Goal: Task Accomplishment & Management: Manage account settings

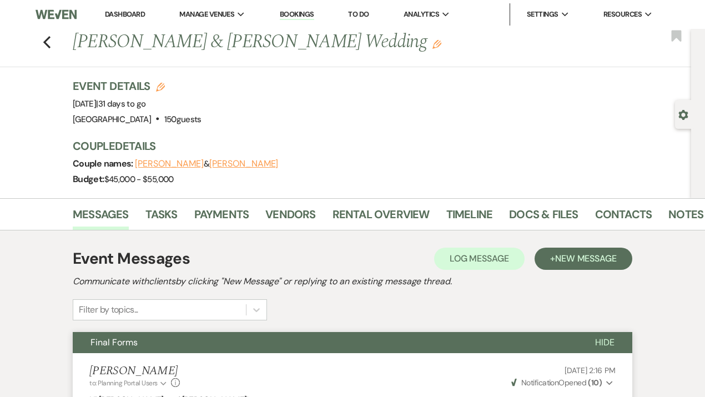
click at [56, 53] on div "Previous [PERSON_NAME] & [PERSON_NAME] Wedding Edit Bookmark" at bounding box center [342, 48] width 697 height 38
click at [47, 41] on use "button" at bounding box center [46, 42] width 7 height 12
select select "7"
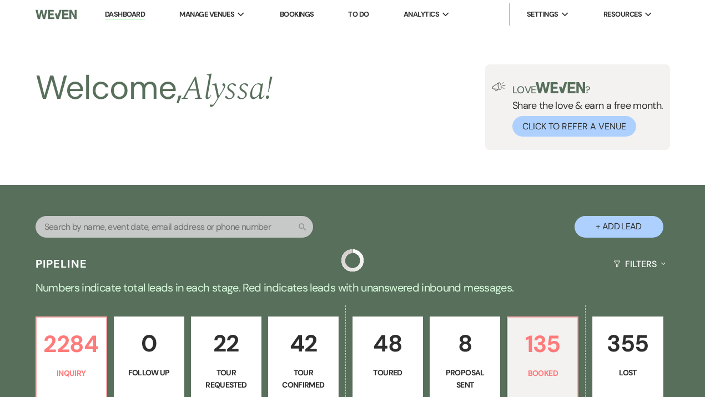
scroll to position [304, 0]
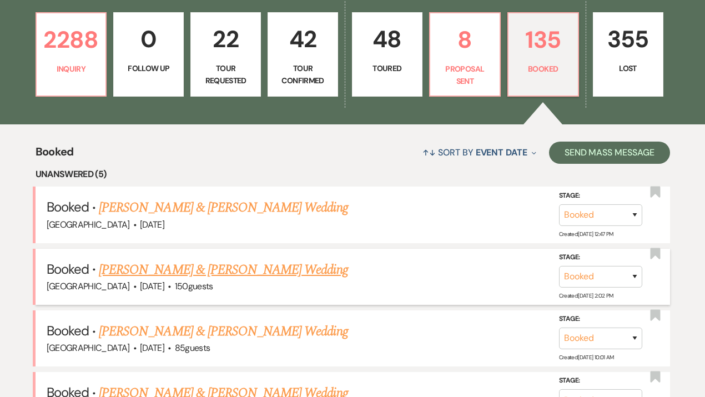
click at [219, 270] on link "[PERSON_NAME] & [PERSON_NAME] Wedding" at bounding box center [223, 270] width 249 height 20
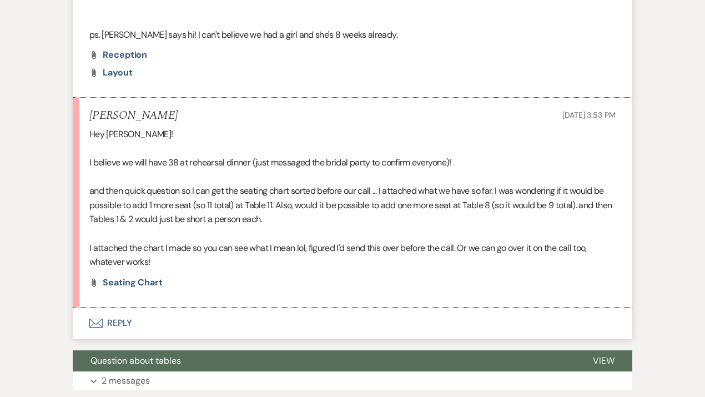
scroll to position [1080, 0]
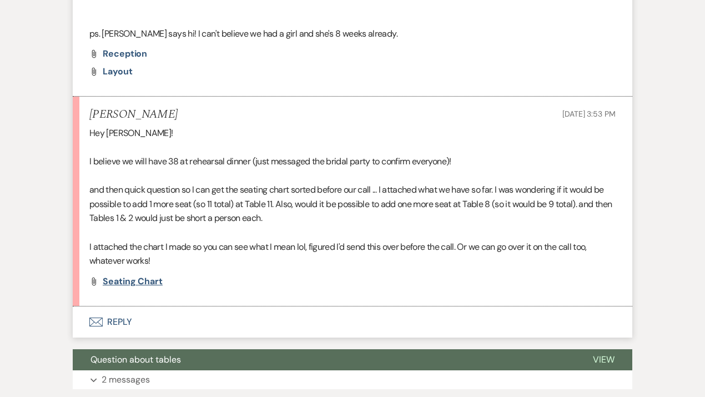
click at [125, 279] on span "Seating Chart" at bounding box center [133, 281] width 60 height 12
click at [119, 318] on button "Envelope Reply" at bounding box center [353, 321] width 560 height 31
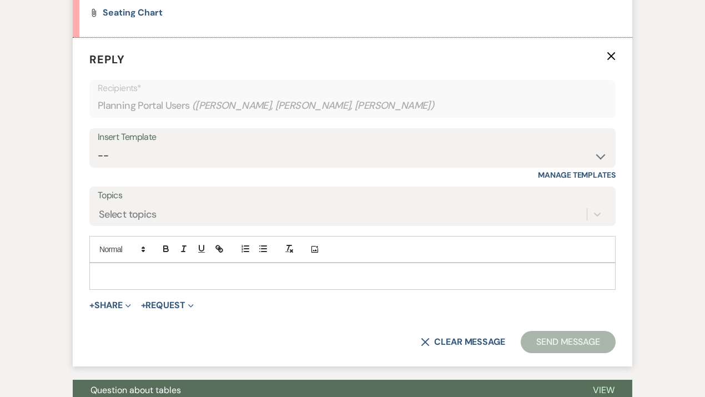
scroll to position [1351, 0]
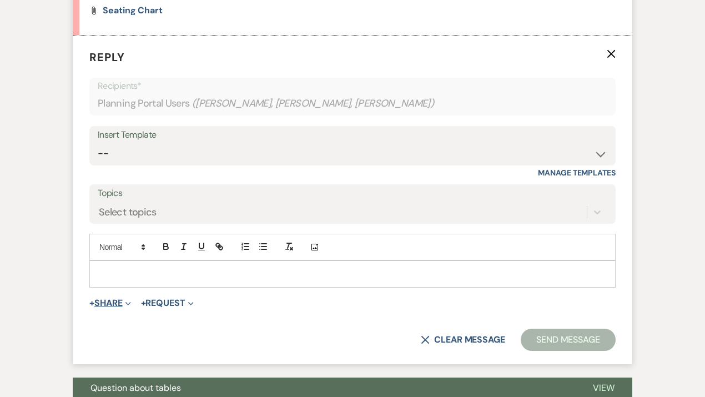
click at [105, 304] on button "+ Share Expand" at bounding box center [110, 303] width 42 height 9
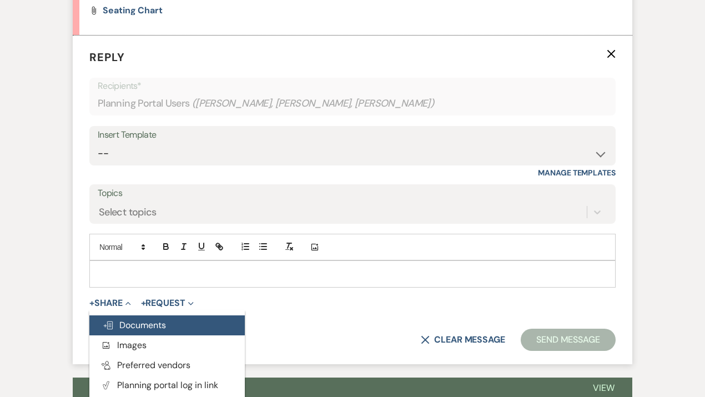
click at [120, 321] on span "Doc Upload Documents" at bounding box center [134, 325] width 63 height 12
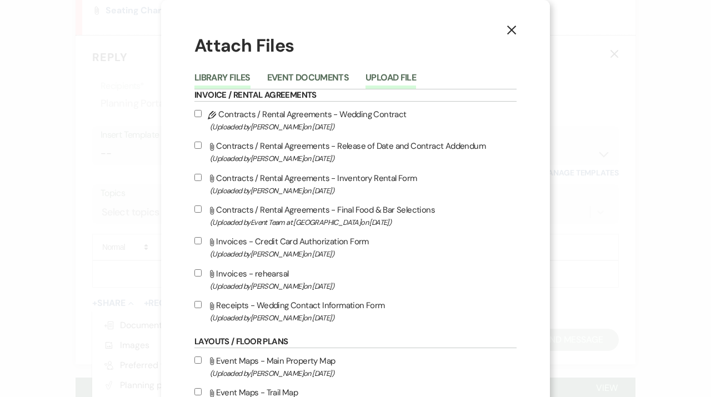
click at [380, 76] on button "Upload File" at bounding box center [390, 81] width 51 height 16
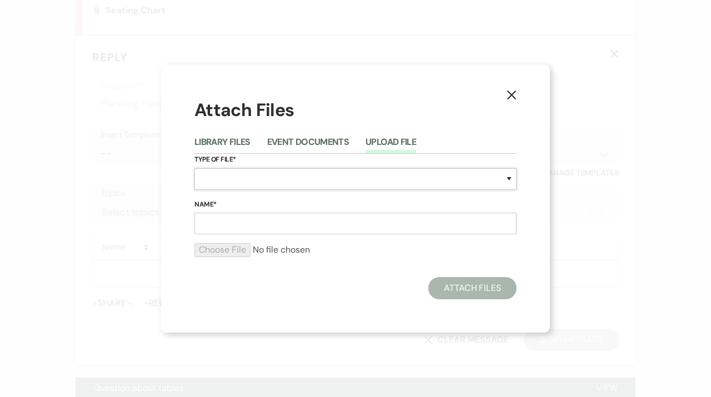
click at [215, 177] on select "Special Event Insurance Vendor Certificate of Insurance Contracts / Rental Agre…" at bounding box center [355, 179] width 322 height 22
select select "25"
click at [194, 168] on select "Special Event Insurance Vendor Certificate of Insurance Contracts / Rental Agre…" at bounding box center [355, 179] width 322 height 22
click at [226, 223] on input "Name*" at bounding box center [355, 224] width 322 height 22
type input "layout"
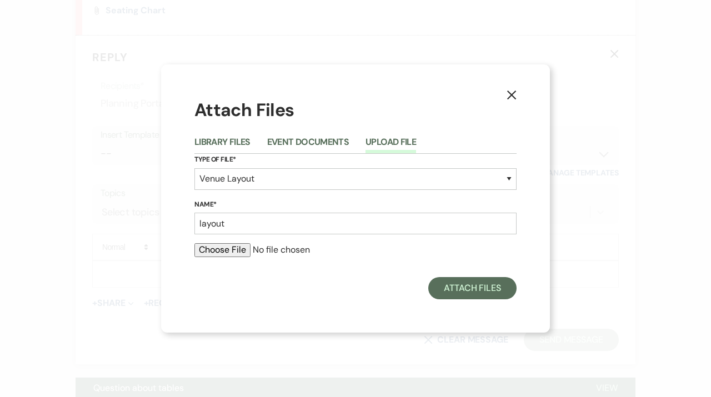
click at [217, 250] on input "file" at bounding box center [355, 249] width 322 height 13
type input "C:\fakepath\[PERSON_NAME] Layout.pdf"
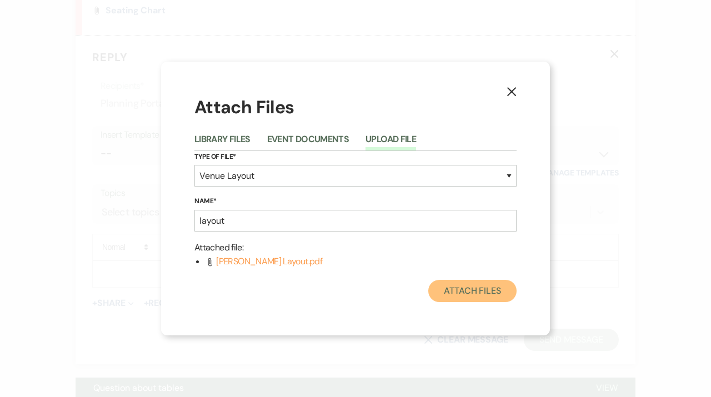
click at [472, 301] on button "Attach Files" at bounding box center [472, 291] width 88 height 22
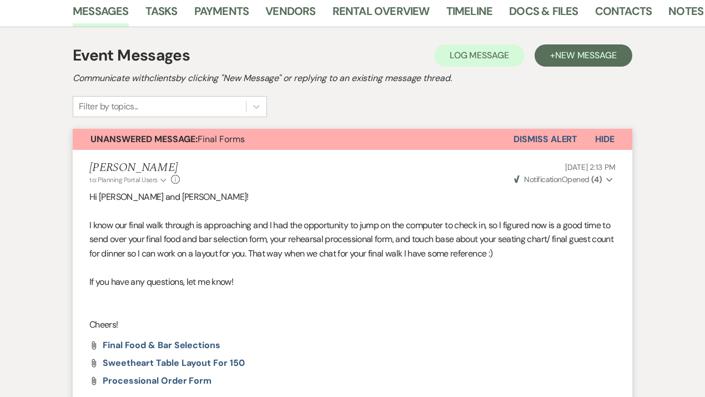
scroll to position [0, 0]
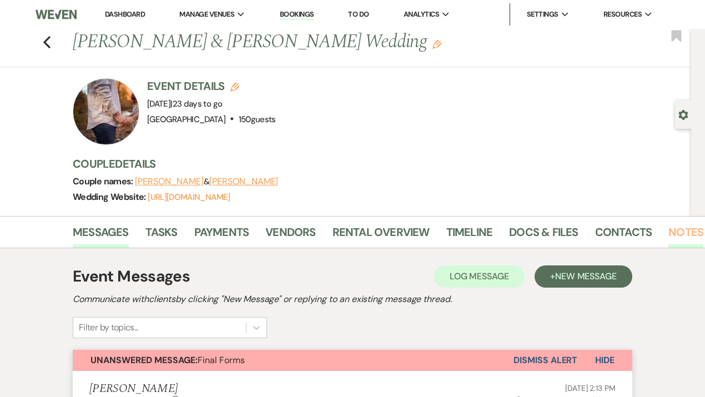
click at [688, 234] on link "Notes" at bounding box center [686, 235] width 35 height 24
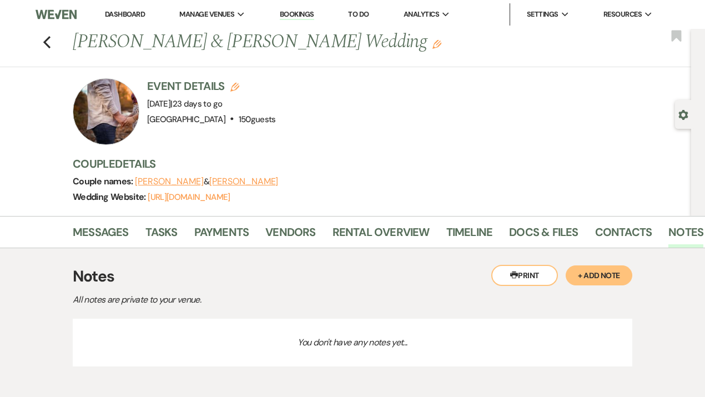
click at [592, 283] on button "+ Add Note" at bounding box center [599, 275] width 67 height 20
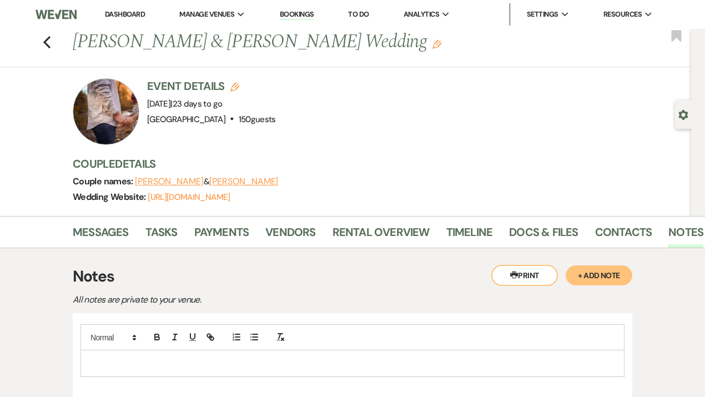
click at [115, 363] on p at bounding box center [352, 363] width 526 height 12
click at [156, 375] on p "chapel floral arches behind sweetheart table" at bounding box center [352, 376] width 526 height 12
click at [281, 376] on p "chapel floral arches move behind sweetheart table" at bounding box center [352, 376] width 526 height 12
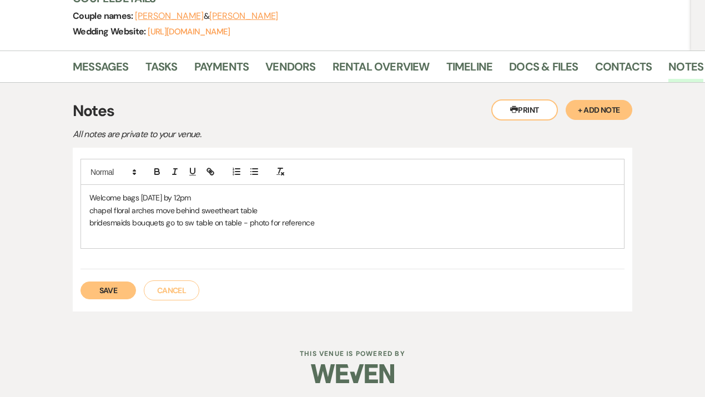
scroll to position [165, 0]
click at [247, 199] on p "Welcome bags [DATE] by 12pm" at bounding box center [352, 198] width 526 height 12
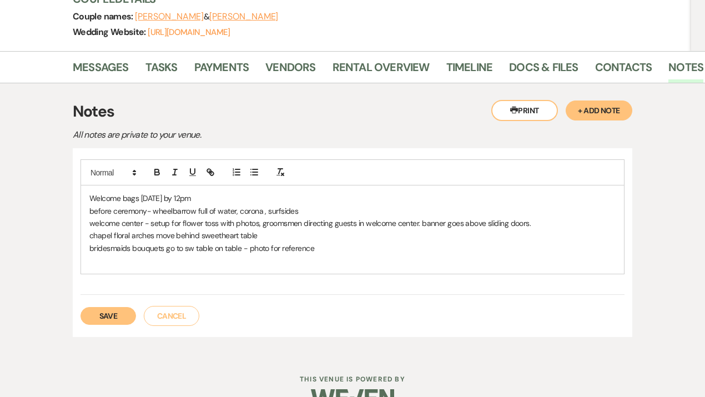
click at [421, 223] on p "welcome center - setup for flower toss with photos, groomsmen directing guests …" at bounding box center [352, 223] width 526 height 12
click at [566, 224] on p "welcome center - setup for flower toss with photos, groomsmen directing guests …" at bounding box center [352, 223] width 526 height 12
click at [194, 265] on div "Welcome bags [DATE] by 12pm before ceremony- wheelbarrow full of water, corona …" at bounding box center [352, 229] width 543 height 88
click at [178, 259] on p "[DEMOGRAPHIC_DATA] room hanging door toiletries" at bounding box center [352, 260] width 526 height 12
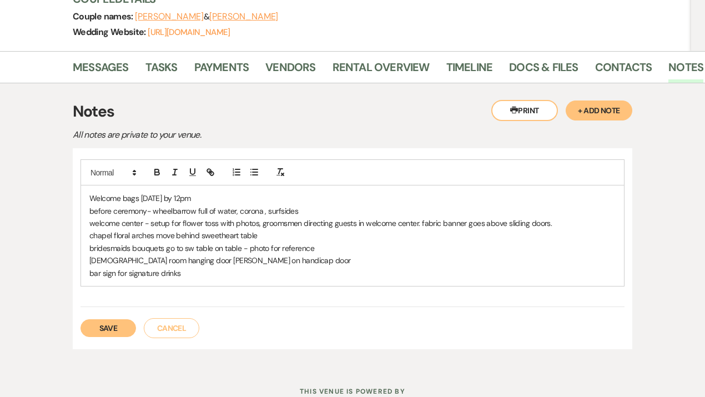
click at [90, 272] on p "bar sign for signature drinks" at bounding box center [352, 273] width 526 height 12
click at [155, 270] on p "tavern - tattoo bar (need extra table ) bar sign for signature drinks" at bounding box center [352, 273] width 526 height 12
click at [345, 273] on p "tavern - tattoo bar ( need extra table ) bar sign for signature drinks" at bounding box center [352, 273] width 526 height 12
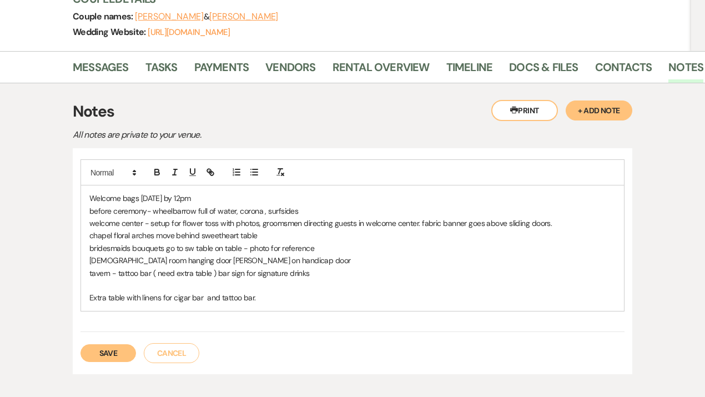
click at [102, 357] on button "Save" at bounding box center [109, 353] width 56 height 18
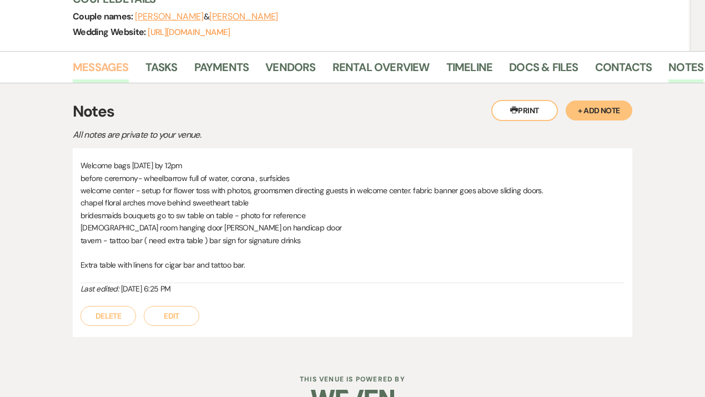
click at [100, 71] on link "Messages" at bounding box center [101, 70] width 56 height 24
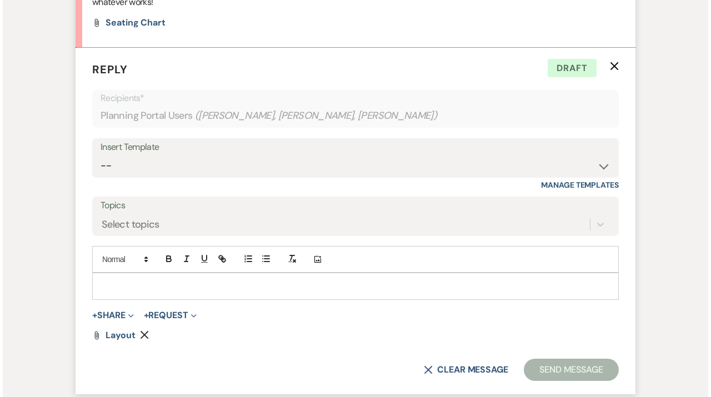
scroll to position [1359, 0]
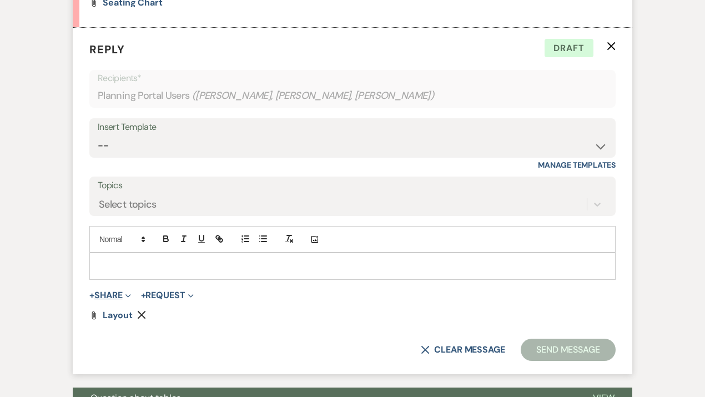
click at [115, 291] on button "+ Share Expand" at bounding box center [110, 295] width 42 height 9
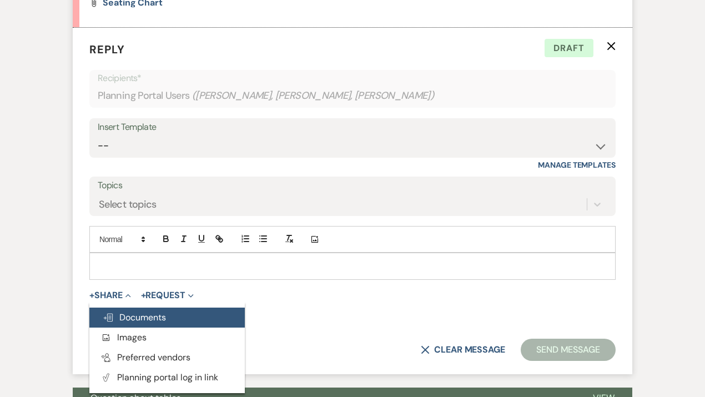
click at [132, 312] on span "Doc Upload Documents" at bounding box center [134, 317] width 63 height 12
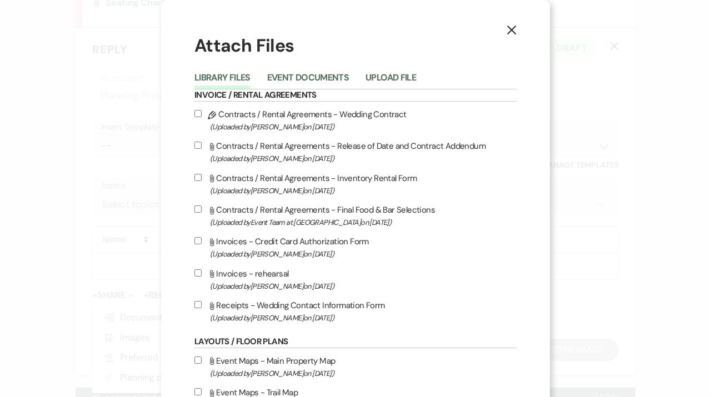
click at [194, 180] on input "Attach File Contracts / Rental Agreements - Inventory Rental Form (Uploaded by …" at bounding box center [197, 177] width 7 height 7
checkbox input "true"
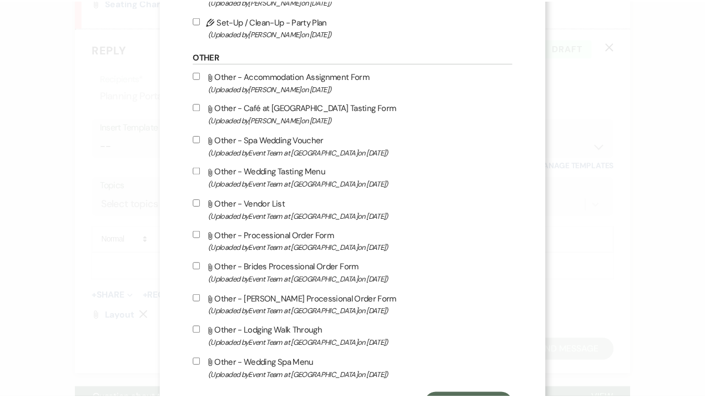
scroll to position [1265, 0]
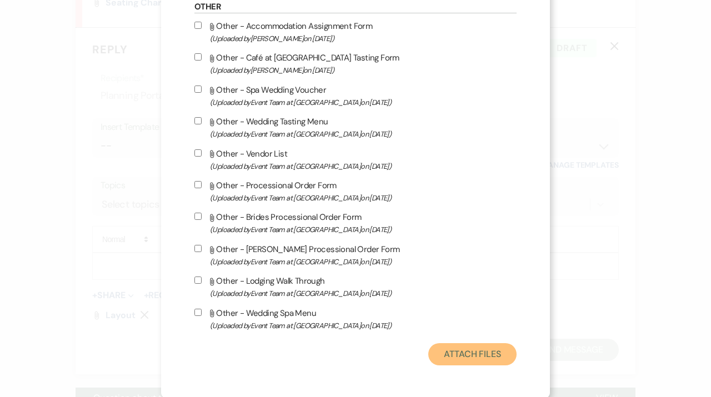
click at [455, 353] on button "Attach Files" at bounding box center [472, 354] width 88 height 22
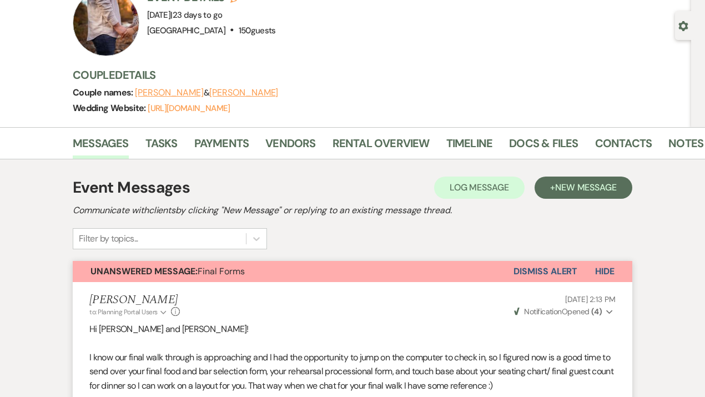
scroll to position [83, 0]
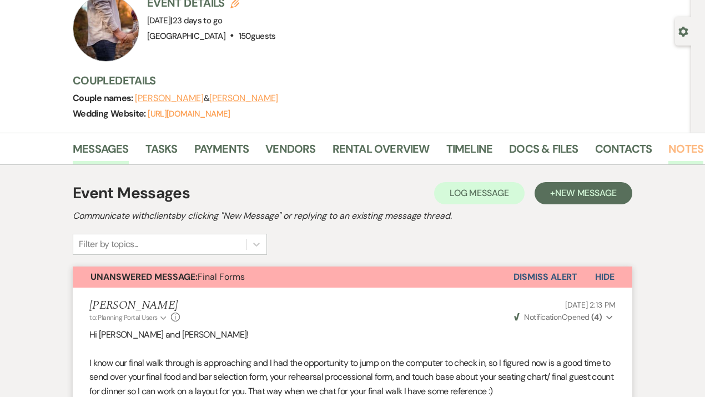
click at [673, 147] on link "Notes" at bounding box center [686, 152] width 35 height 24
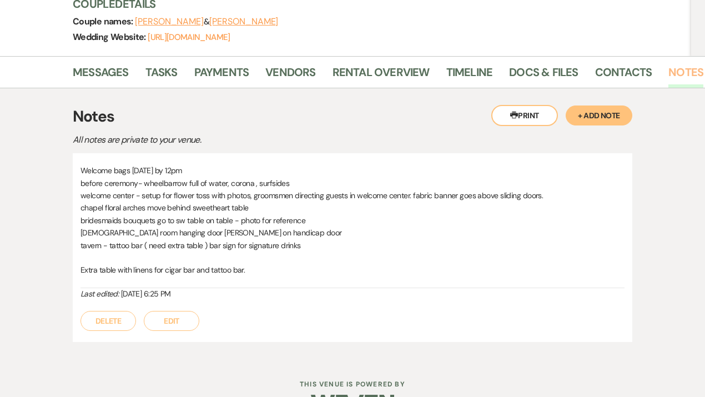
scroll to position [192, 0]
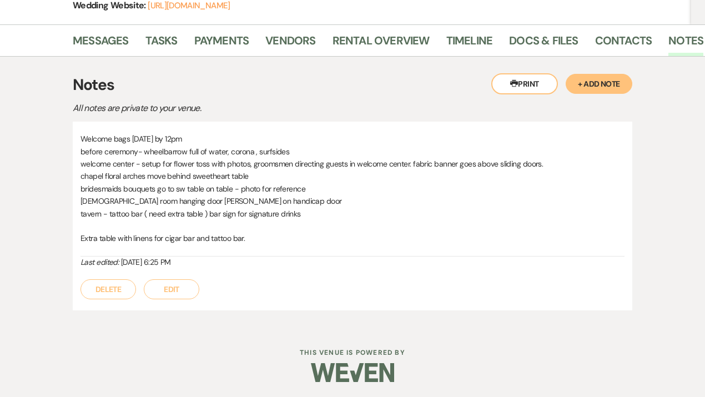
click at [171, 291] on button "Edit" at bounding box center [172, 289] width 56 height 20
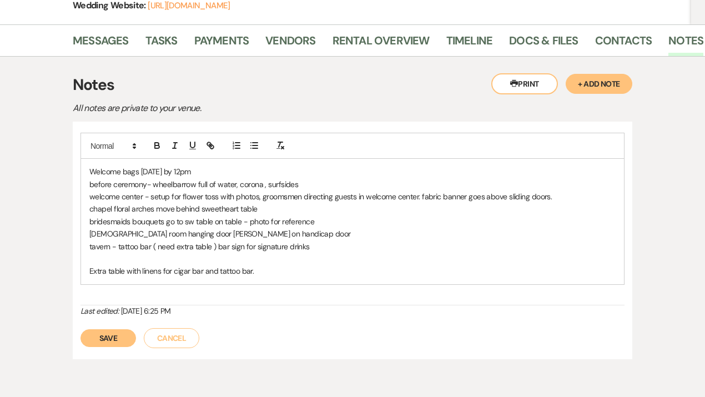
click at [297, 278] on div "Welcome bags [DATE] by 12pm before ceremony- wheelbarrow full of water, corona …" at bounding box center [352, 221] width 543 height 125
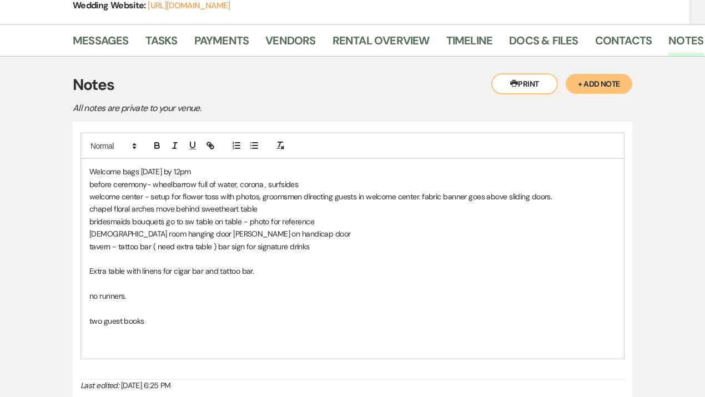
click at [185, 313] on p at bounding box center [352, 308] width 526 height 12
click at [179, 327] on p at bounding box center [352, 333] width 526 height 12
click at [176, 323] on p "two guest books" at bounding box center [352, 321] width 526 height 12
click at [264, 323] on p "two guest books - phone by the bar . decks of cards on welcome table" at bounding box center [352, 321] width 526 height 12
click at [384, 323] on p "two guest books - phone by the bar . decks of cards to sign on welcome table" at bounding box center [352, 321] width 526 height 12
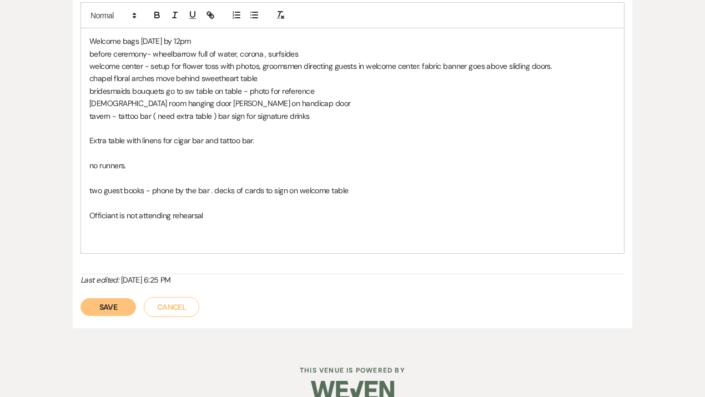
scroll to position [323, 0]
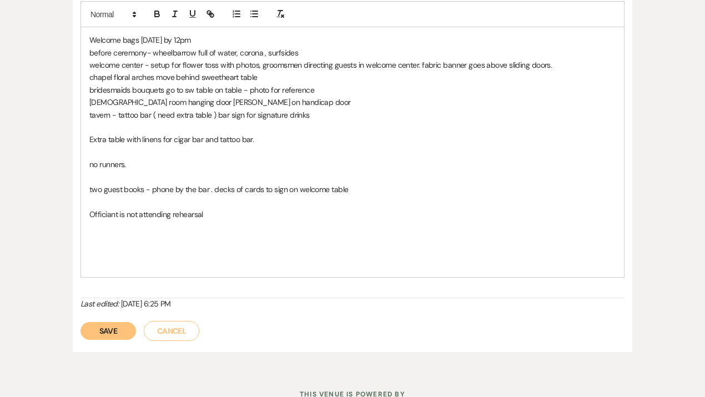
click at [104, 330] on button "Save" at bounding box center [109, 331] width 56 height 18
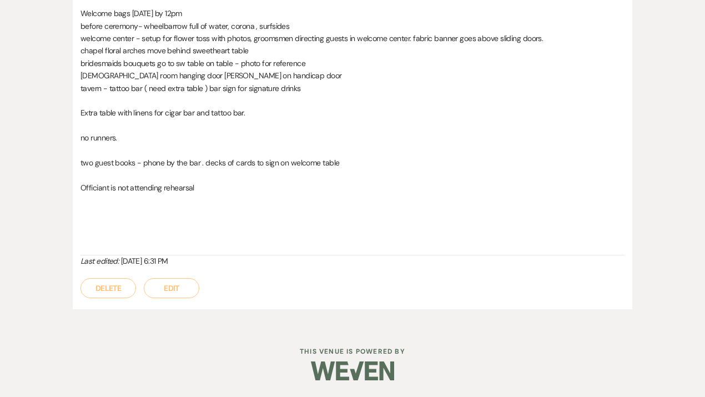
scroll to position [316, 0]
click at [178, 293] on button "Edit" at bounding box center [172, 289] width 56 height 20
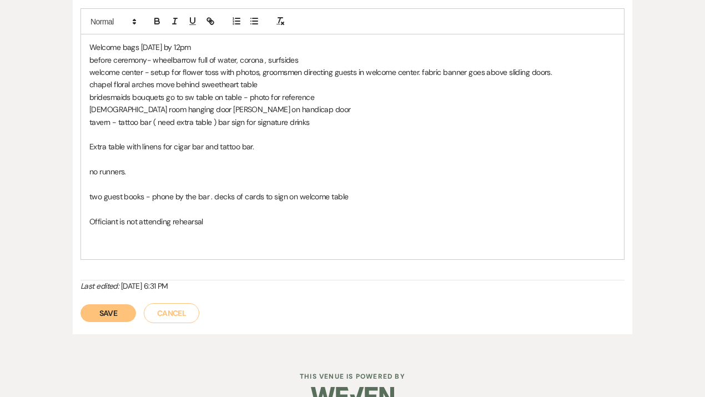
click at [160, 257] on div "Welcome bags [DATE] by 12pm before ceremony- wheelbarrow full of water, corona …" at bounding box center [352, 146] width 543 height 225
click at [108, 311] on button "Save" at bounding box center [109, 313] width 56 height 18
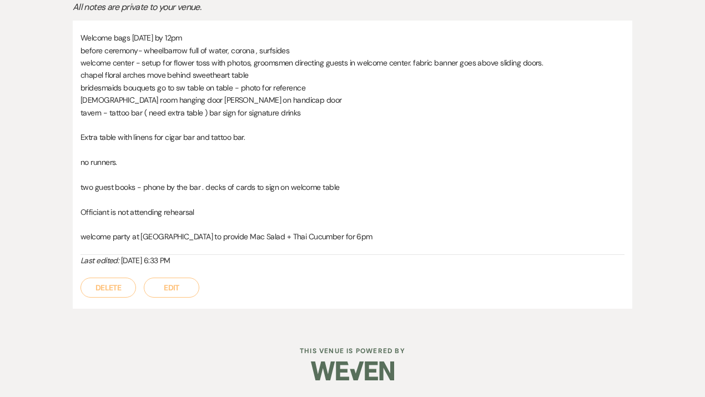
scroll to position [291, 0]
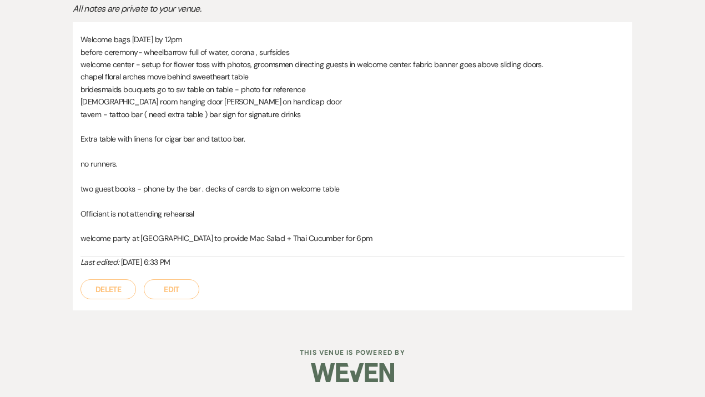
click at [174, 287] on button "Edit" at bounding box center [172, 289] width 56 height 20
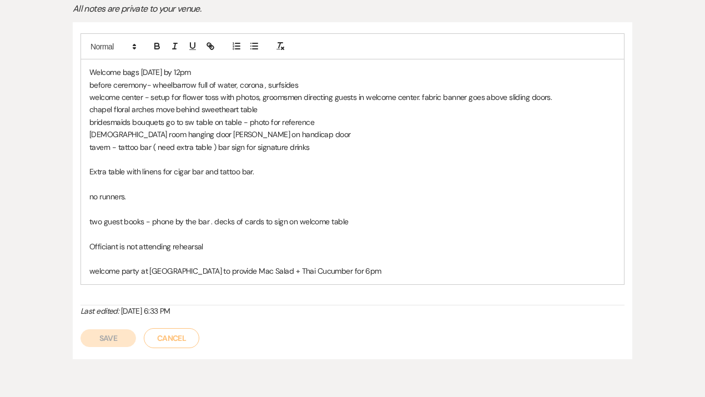
click at [400, 270] on p "welcome party at [GEOGRAPHIC_DATA] to provide Mac Salad + Thai Cucumber for 6pm" at bounding box center [352, 271] width 526 height 12
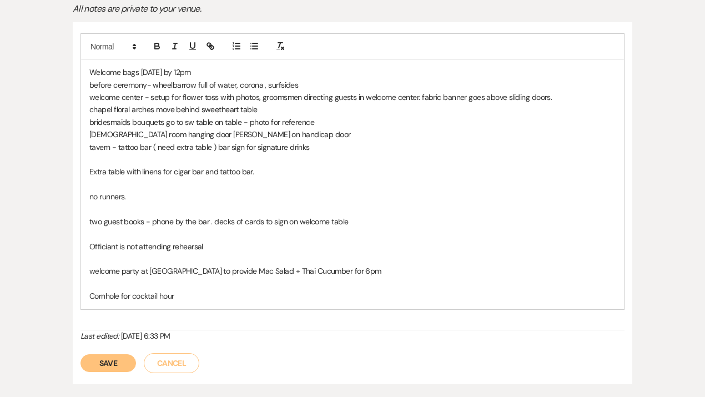
click at [122, 294] on p "Cornhole for cocktail hour" at bounding box center [352, 296] width 526 height 12
click at [230, 300] on p "Cornhole and jenga for cocktail hour" at bounding box center [352, 296] width 526 height 12
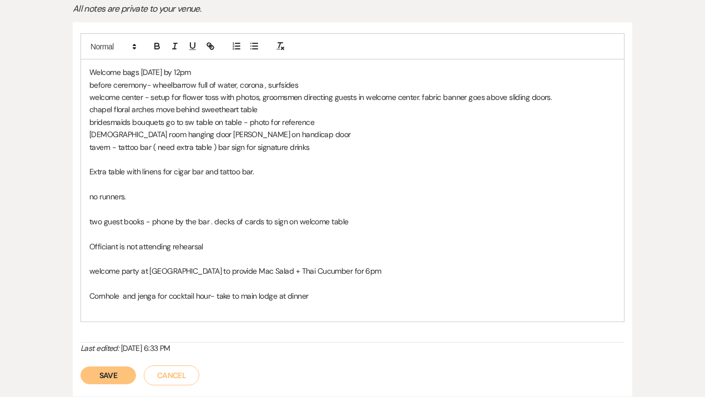
click at [122, 294] on p "Cornhole and jenga for cocktail hour- take to main lodge at dinner" at bounding box center [352, 296] width 526 height 12
click at [109, 313] on p at bounding box center [352, 309] width 526 height 12
click at [113, 376] on button "Save" at bounding box center [109, 375] width 56 height 18
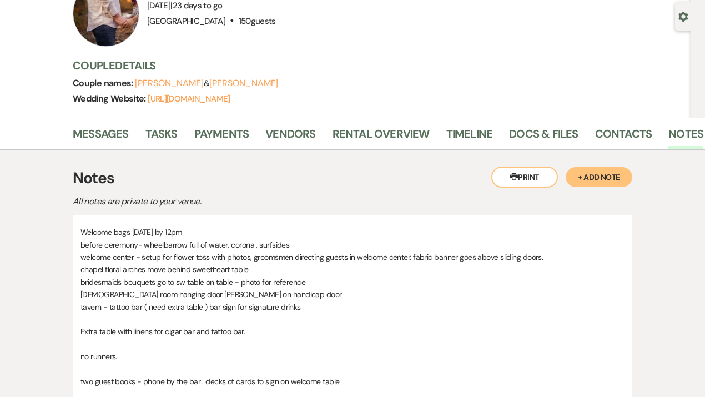
scroll to position [0, 0]
